Goal: Information Seeking & Learning: Learn about a topic

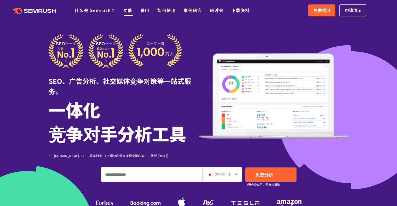
click at [129, 9] on font "功能" at bounding box center [127, 10] width 9 height 6
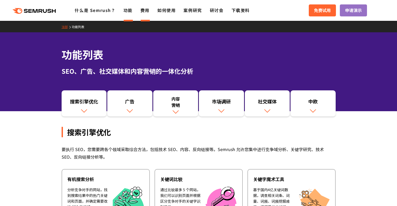
click at [145, 12] on font "费用" at bounding box center [144, 10] width 9 height 6
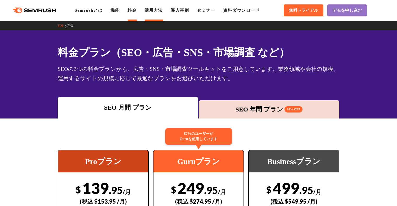
click at [163, 10] on link "活用方法" at bounding box center [154, 10] width 18 height 4
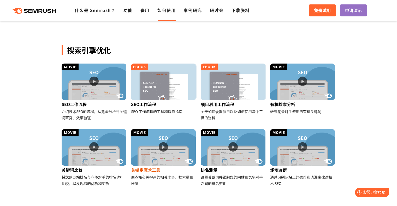
click at [159, 152] on img at bounding box center [163, 147] width 65 height 37
